Goal: Task Accomplishment & Management: Use online tool/utility

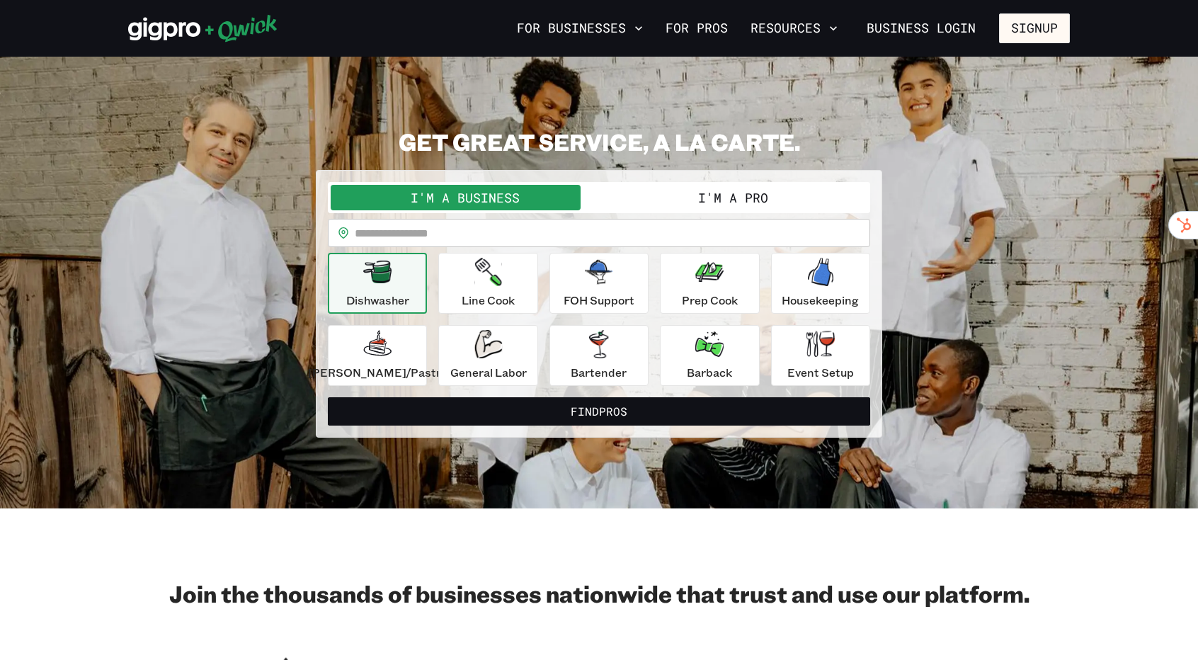
click at [435, 588] on h2 "Join the thousands of businesses nationwide that trust and use our platform." at bounding box center [598, 593] width 941 height 28
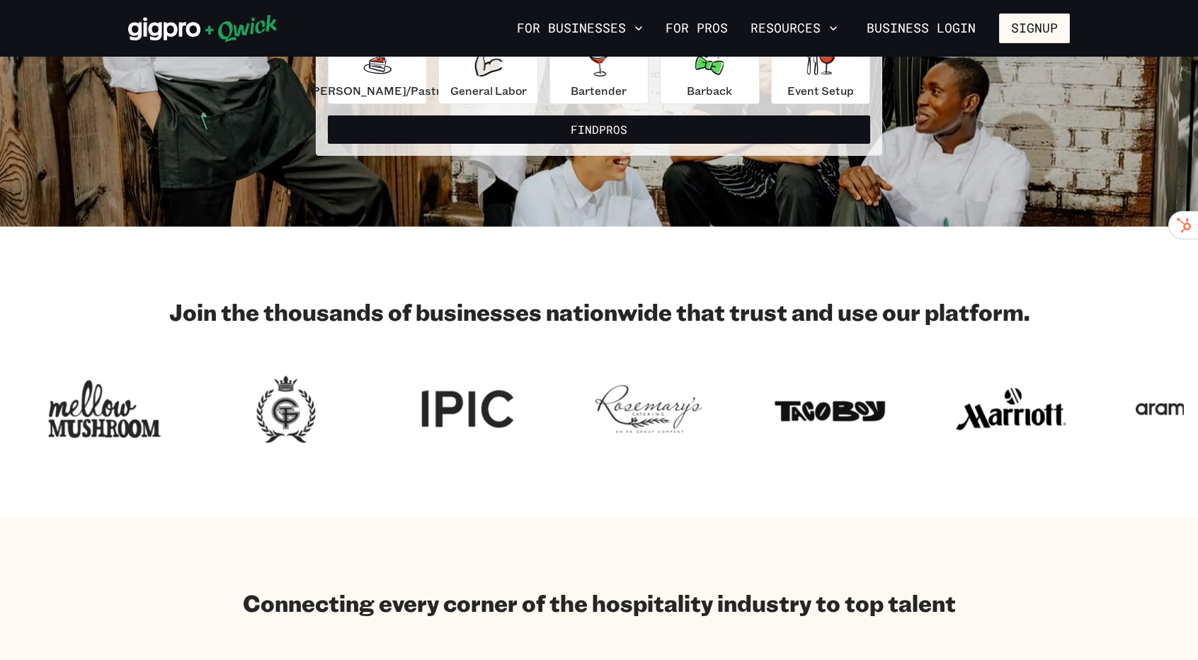
scroll to position [283, 0]
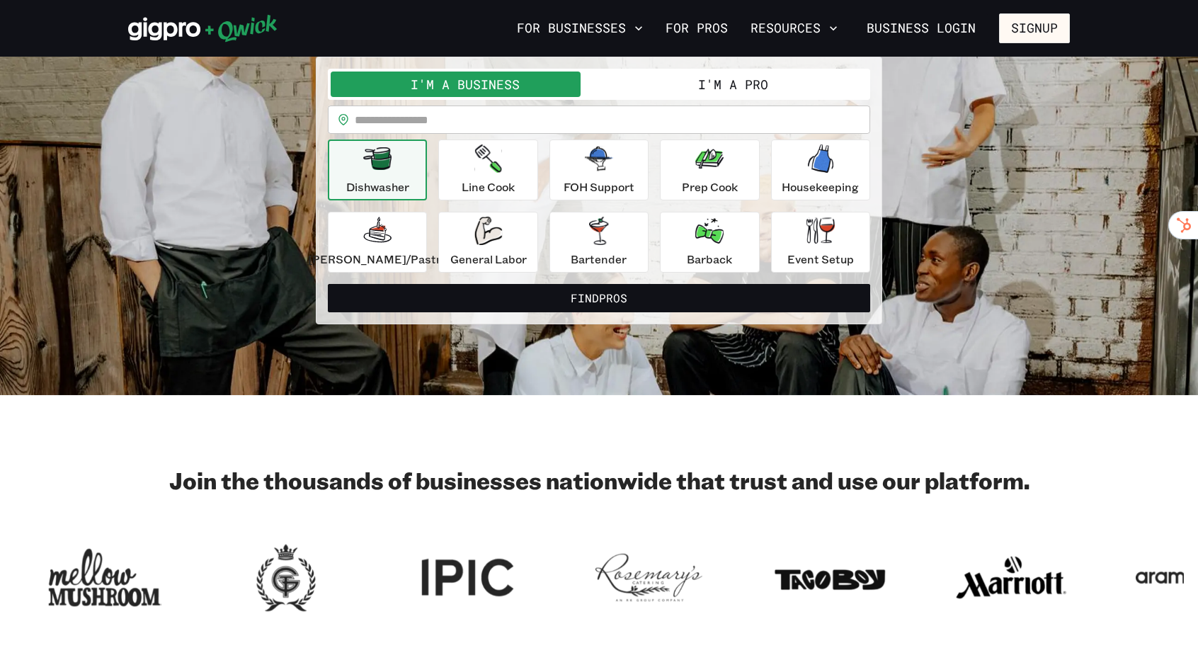
scroll to position [85, 0]
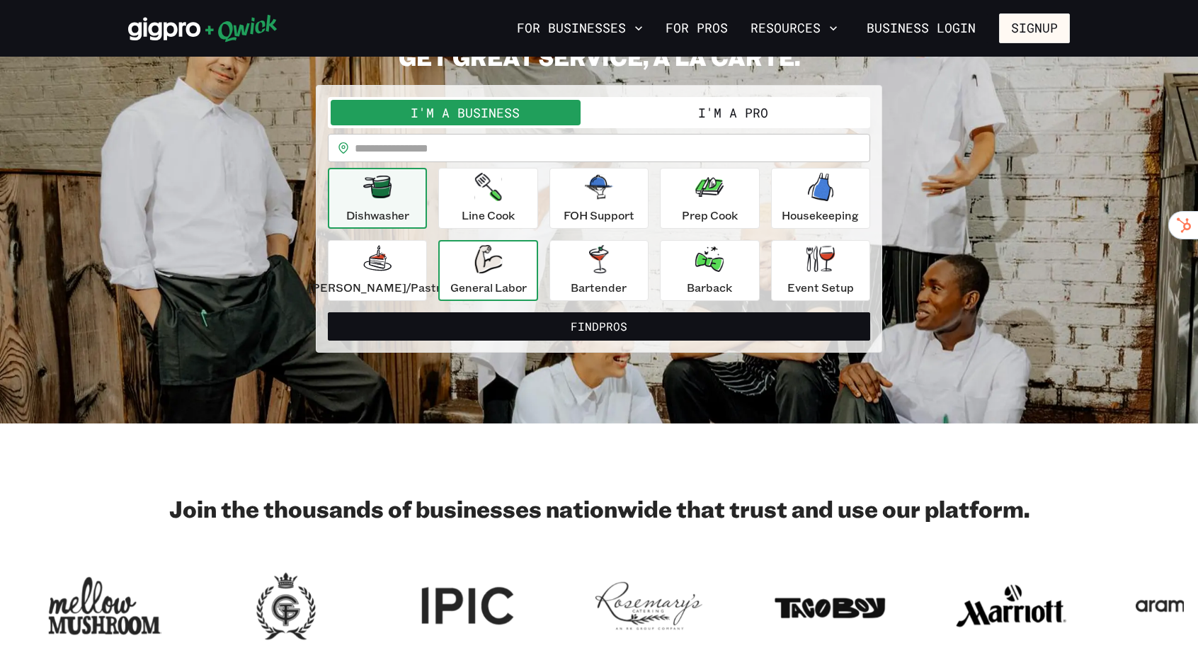
click at [493, 274] on div "General Labor" at bounding box center [488, 270] width 76 height 51
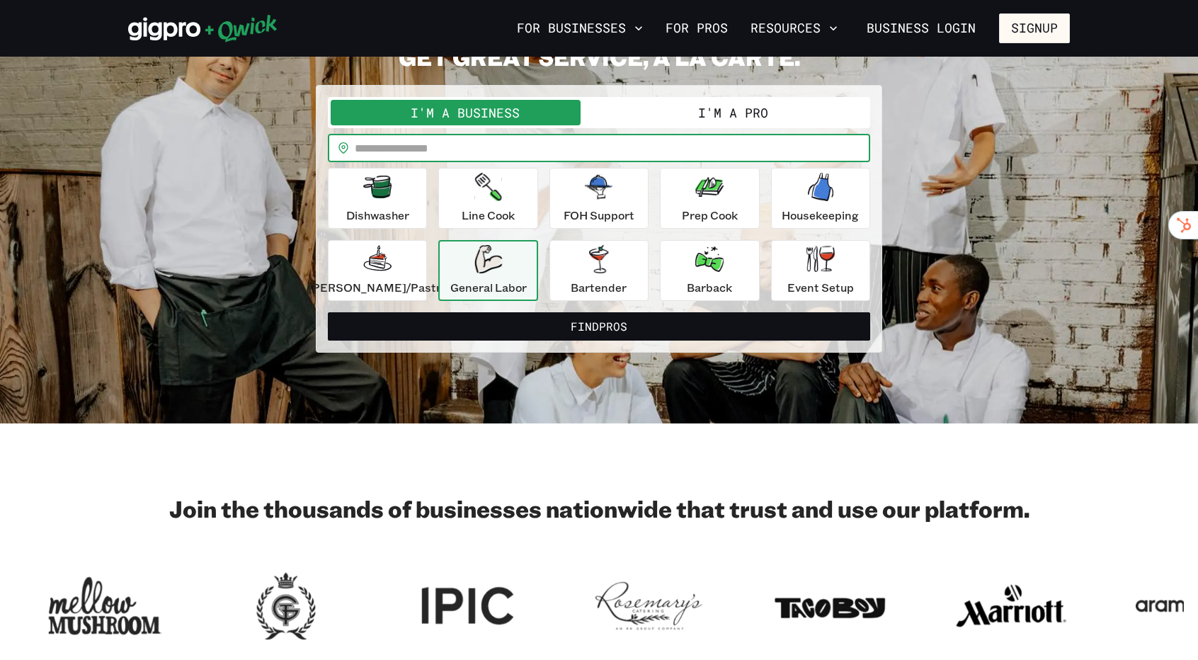
click at [486, 157] on input "text" at bounding box center [612, 148] width 515 height 28
type input "*****"
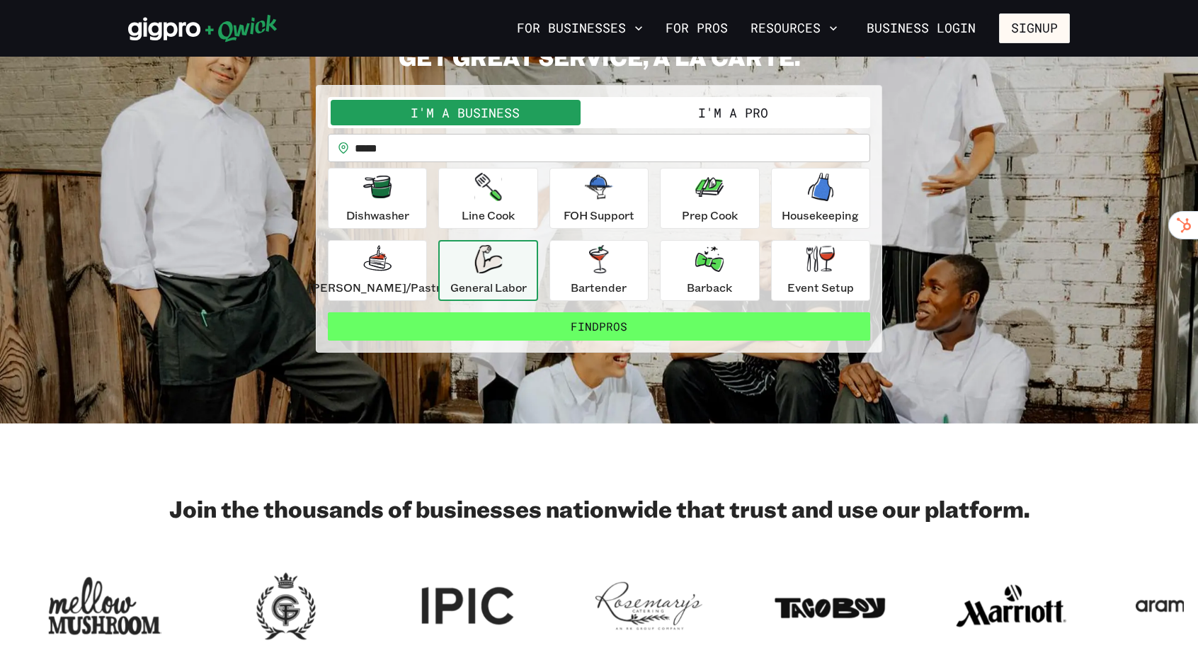
click at [495, 332] on button "Find Pros" at bounding box center [599, 326] width 542 height 28
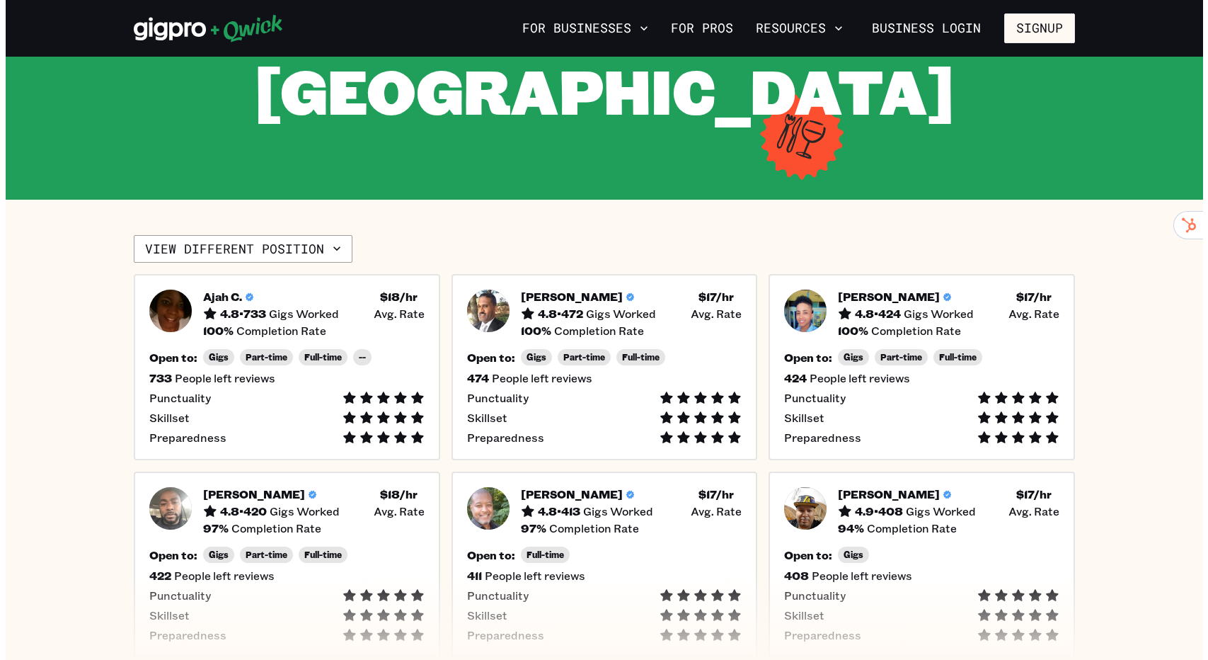
scroll to position [283, 0]
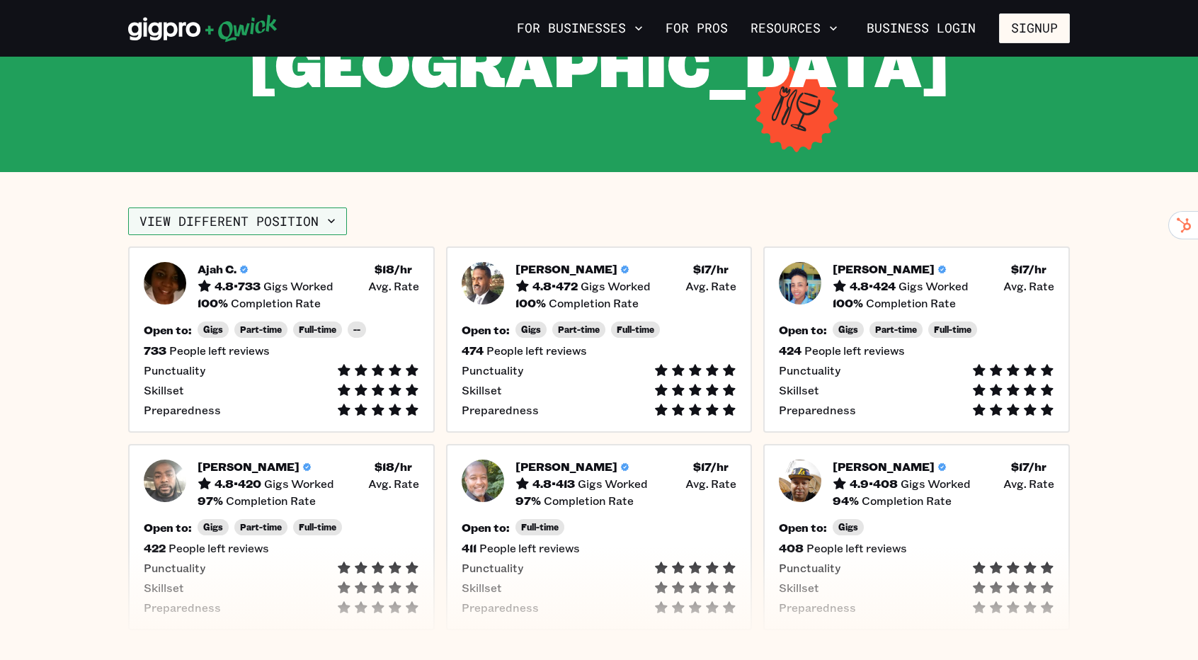
click at [275, 207] on button "View different position" at bounding box center [237, 221] width 219 height 28
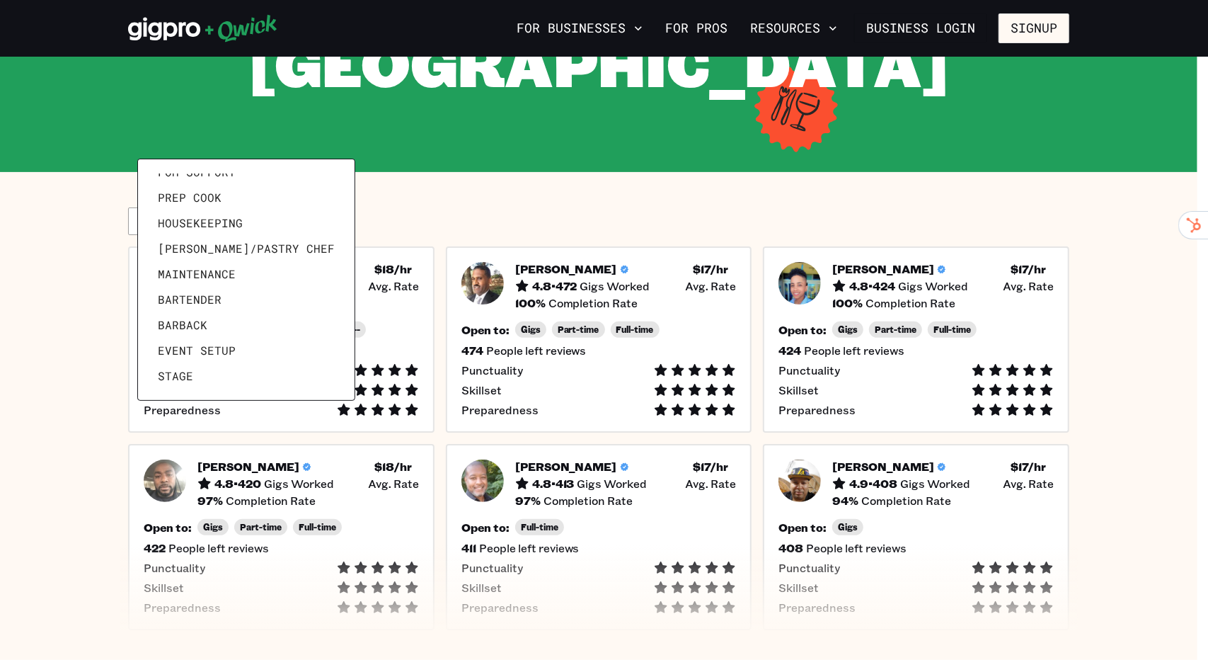
scroll to position [68, 0]
click at [230, 267] on span "Maintenance" at bounding box center [197, 271] width 78 height 14
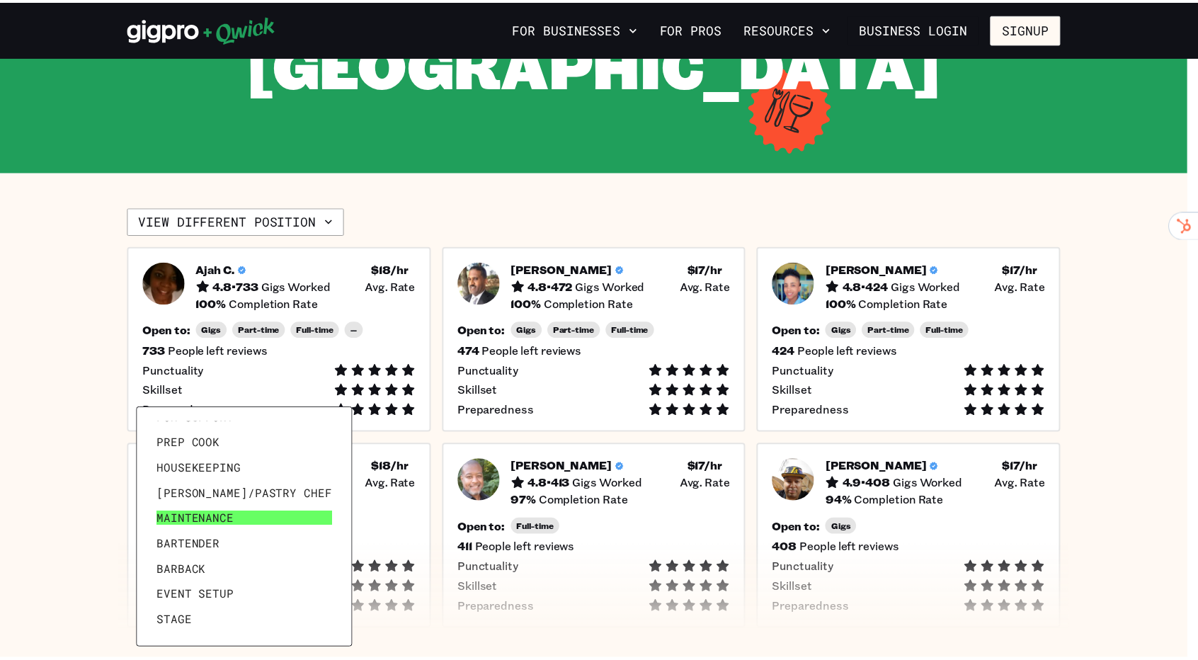
scroll to position [0, 0]
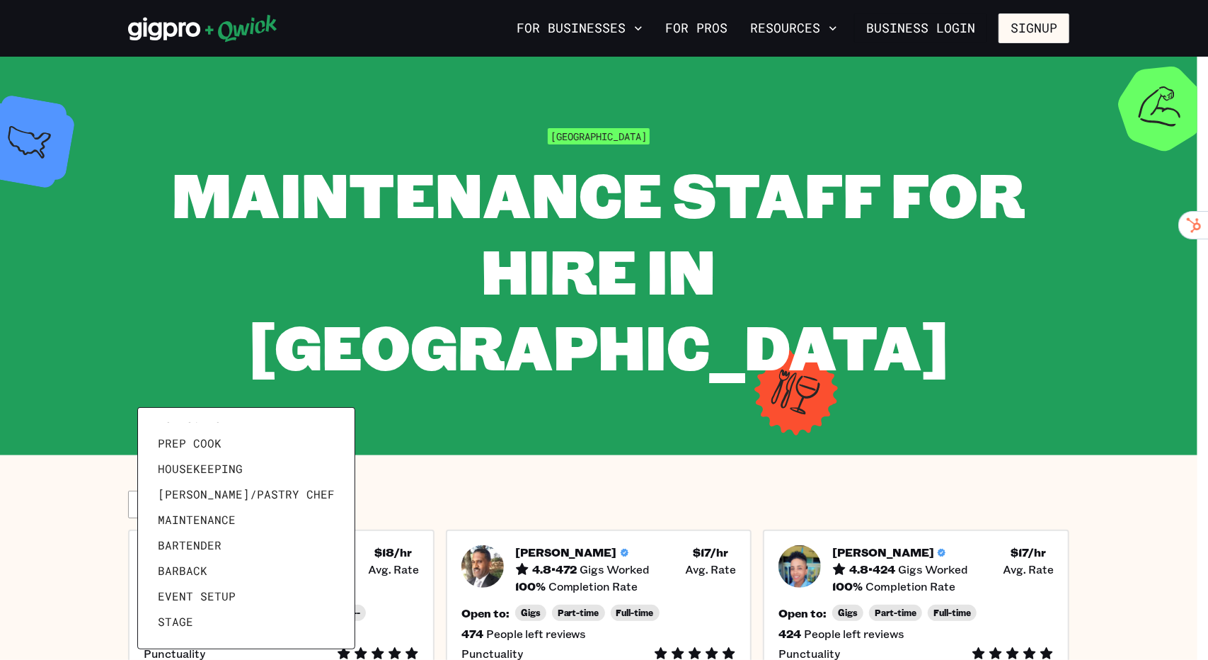
click at [1079, 394] on div at bounding box center [604, 330] width 1208 height 660
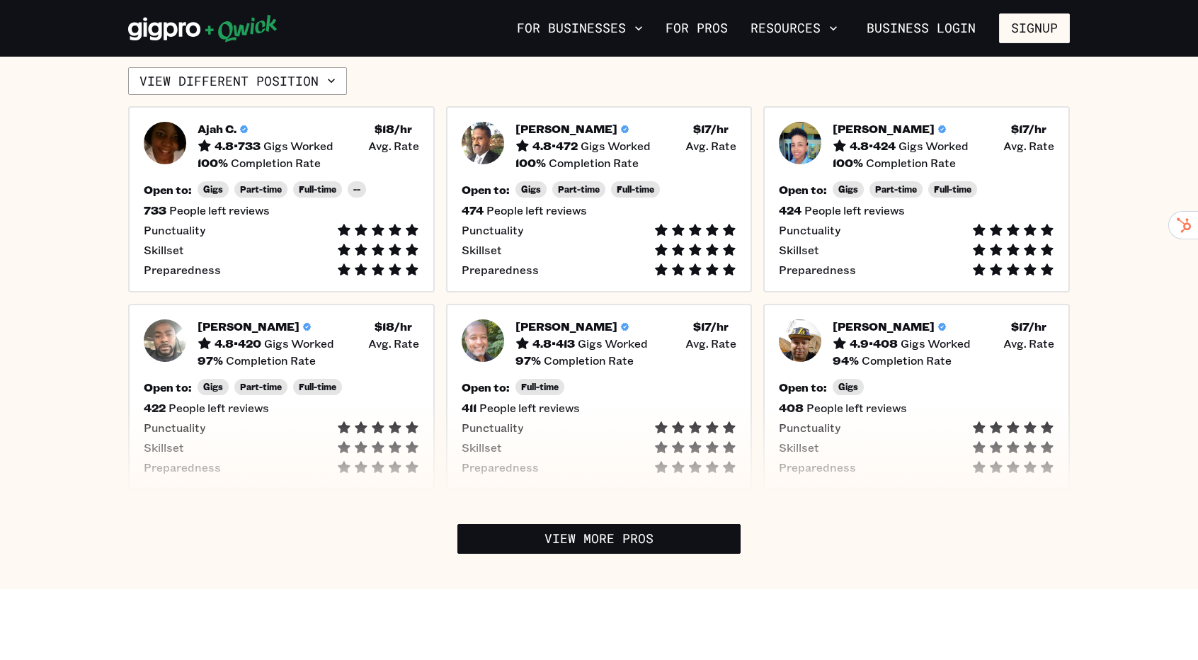
scroll to position [425, 0]
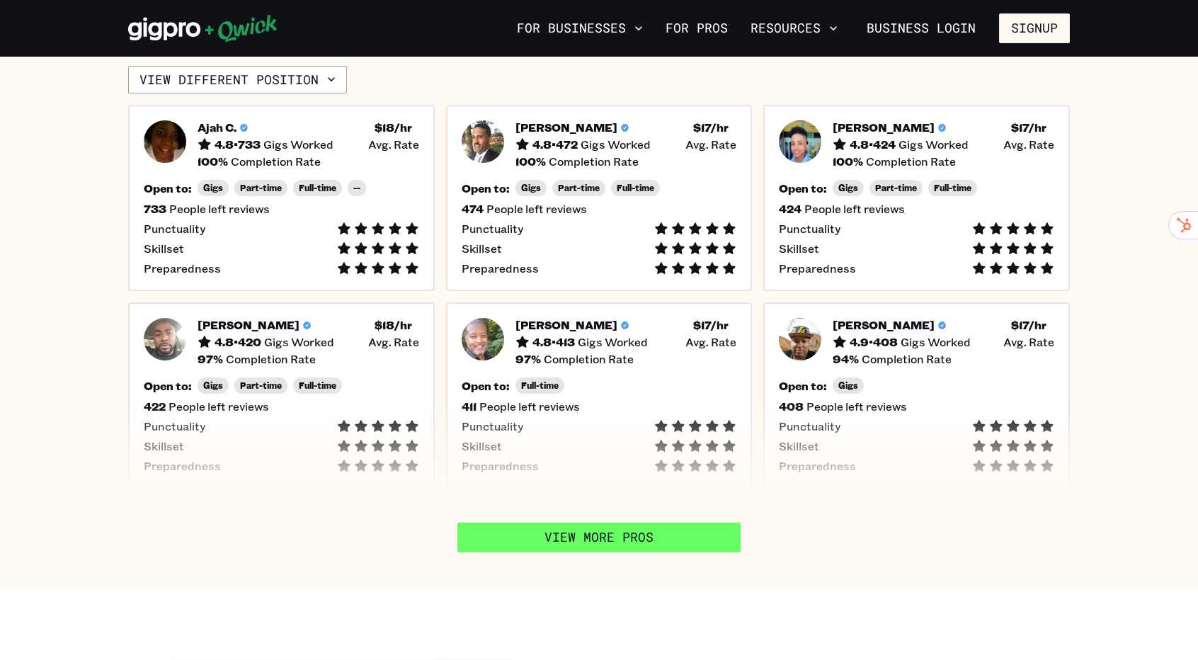
click at [631, 522] on link "View More Pros" at bounding box center [598, 537] width 283 height 30
